Goal: Task Accomplishment & Management: Use online tool/utility

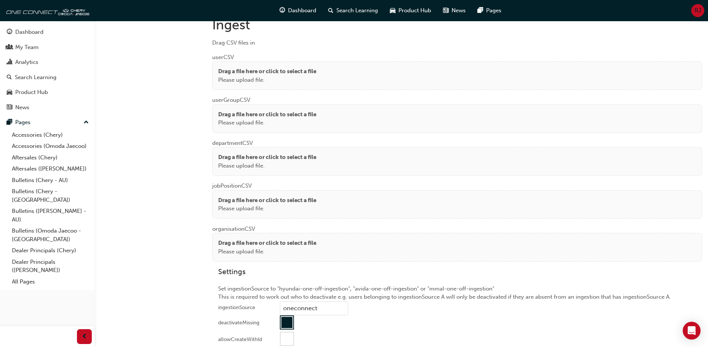
scroll to position [562, 0]
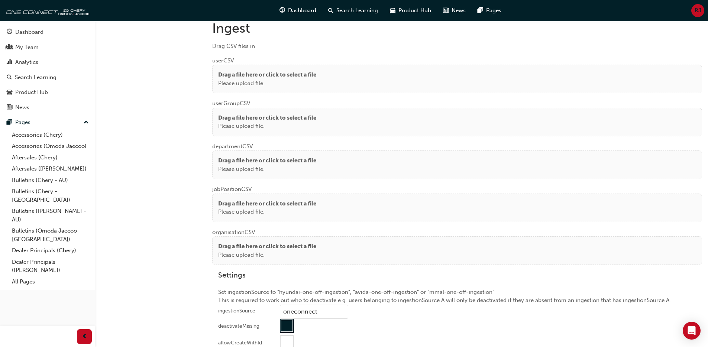
click at [316, 86] on p "Please upload file." at bounding box center [267, 83] width 98 height 9
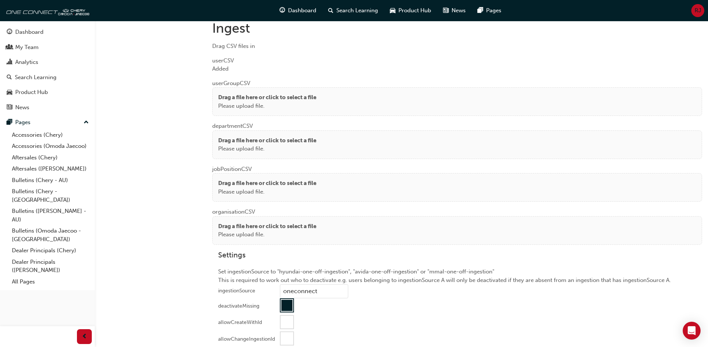
click at [249, 93] on p "Drag a file here or click to select a file" at bounding box center [267, 97] width 98 height 9
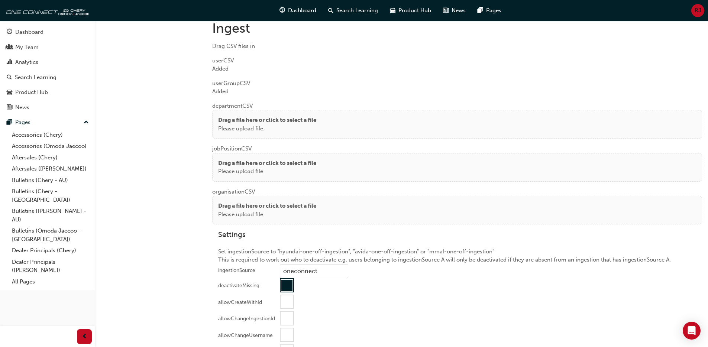
click at [236, 120] on p "Drag a file here or click to select a file" at bounding box center [267, 120] width 98 height 9
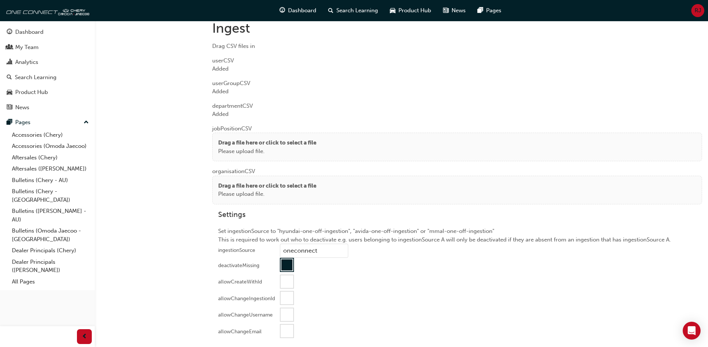
click at [223, 133] on div "Drag a file here or click to select a file Please upload file." at bounding box center [457, 147] width 490 height 29
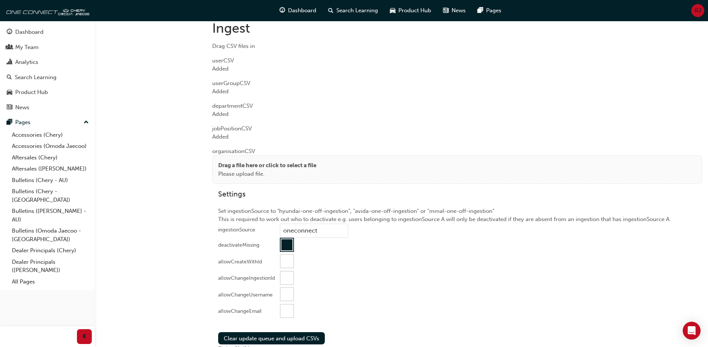
click at [235, 173] on p "Please upload file." at bounding box center [267, 174] width 98 height 9
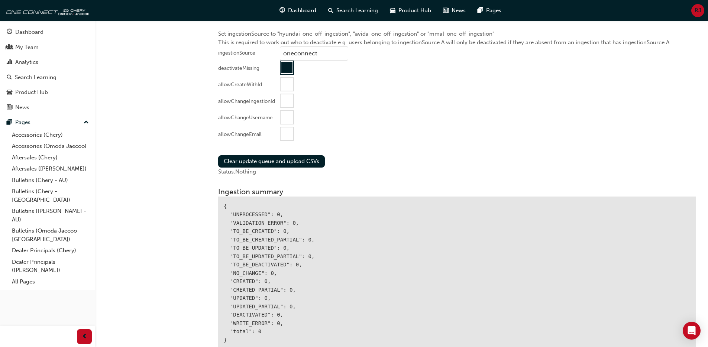
scroll to position [743, 0]
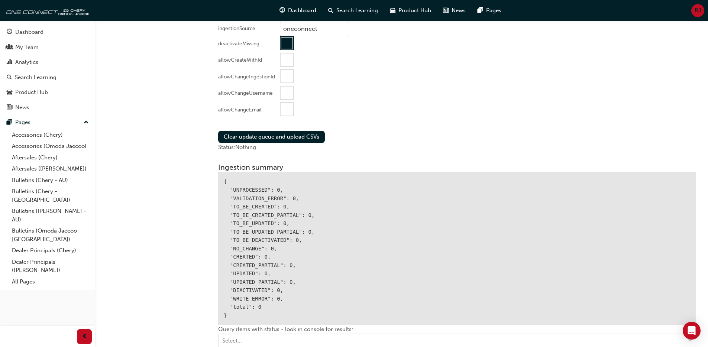
click at [288, 110] on div at bounding box center [287, 109] width 13 height 13
click at [275, 133] on button "Clear update queue and upload CSVs" at bounding box center [271, 137] width 107 height 12
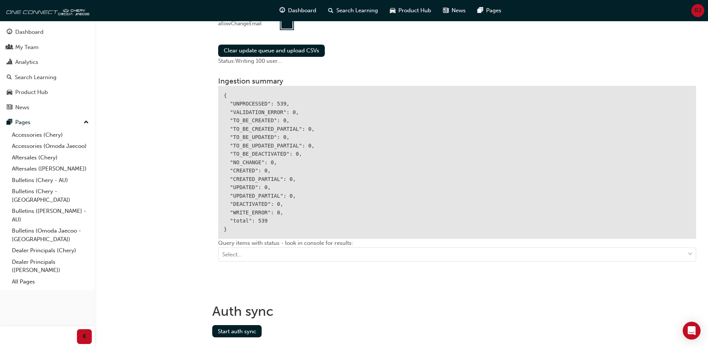
scroll to position [849, 0]
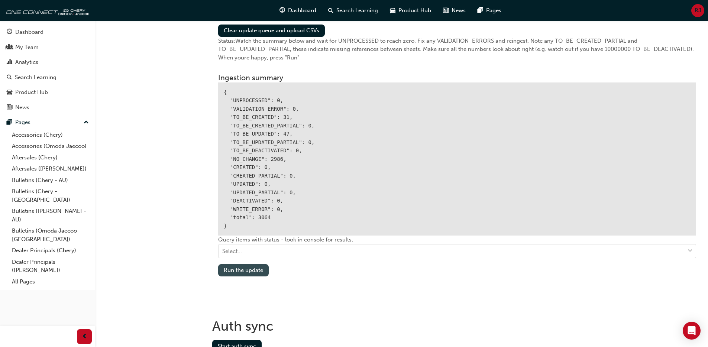
click at [245, 273] on button "Run the update" at bounding box center [243, 270] width 51 height 12
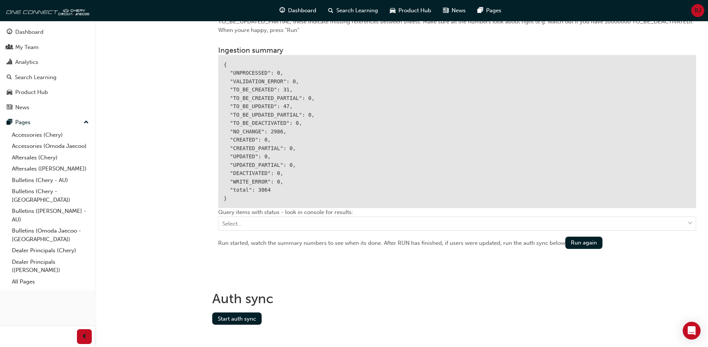
scroll to position [884, 0]
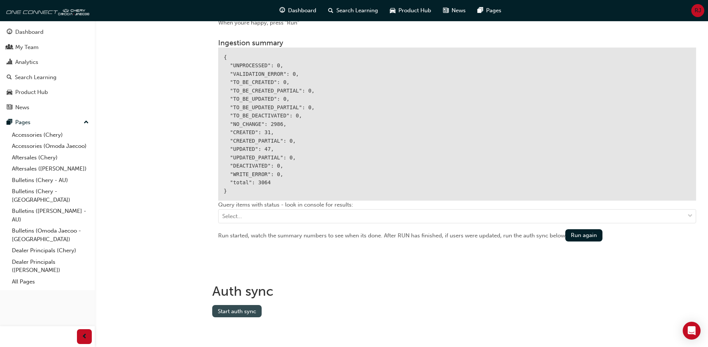
click at [247, 307] on button "Start auth sync" at bounding box center [236, 311] width 49 height 12
